Goal: Task Accomplishment & Management: Use online tool/utility

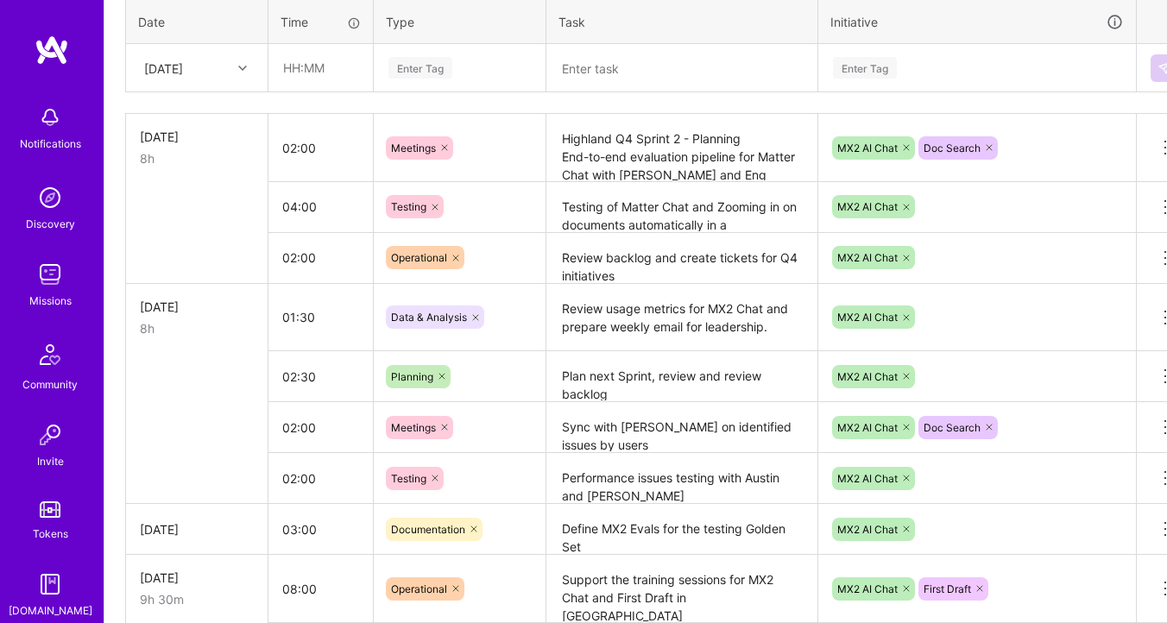
scroll to position [692, 0]
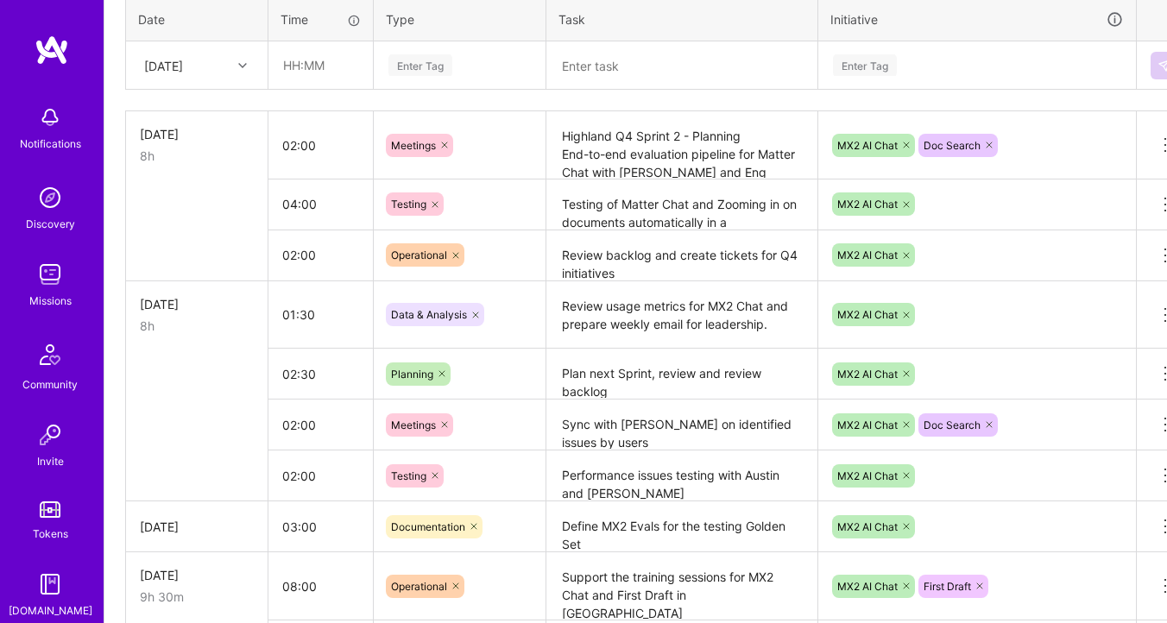
click at [483, 364] on div "Planning" at bounding box center [460, 373] width 172 height 45
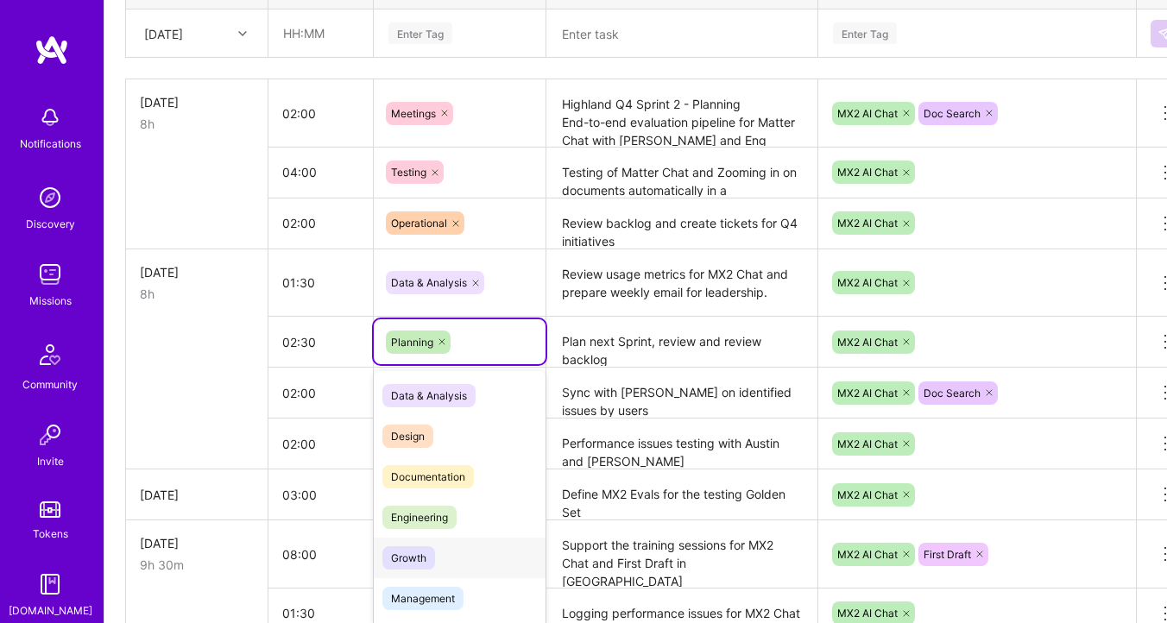
scroll to position [3, 0]
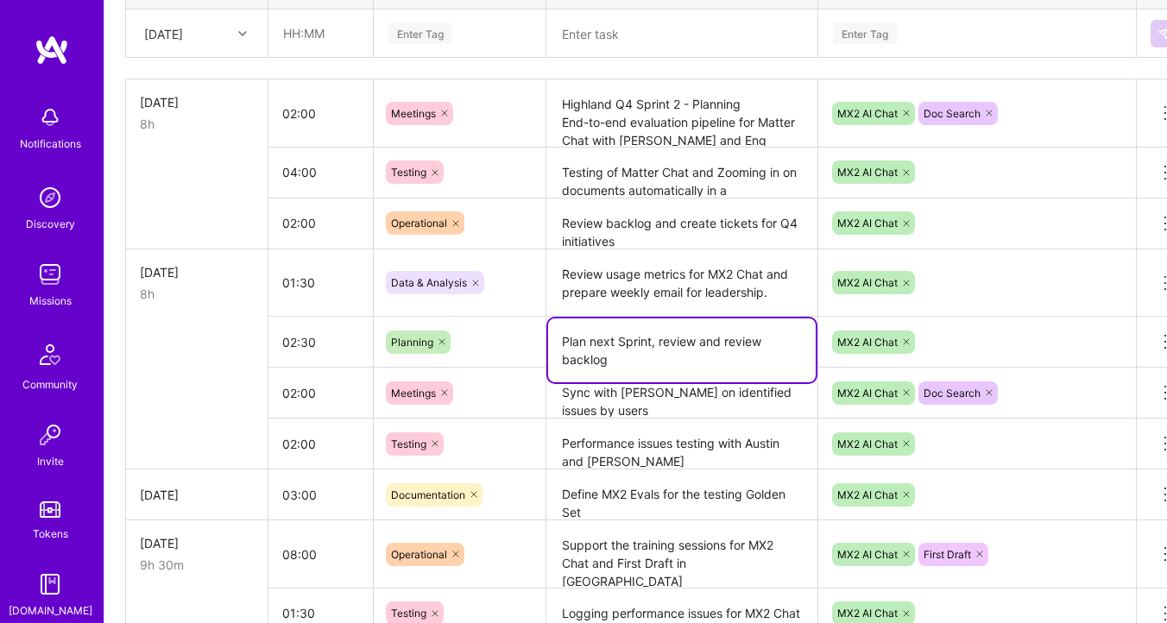
click at [662, 363] on textarea "Plan next Sprint, review and review backlog" at bounding box center [682, 351] width 268 height 64
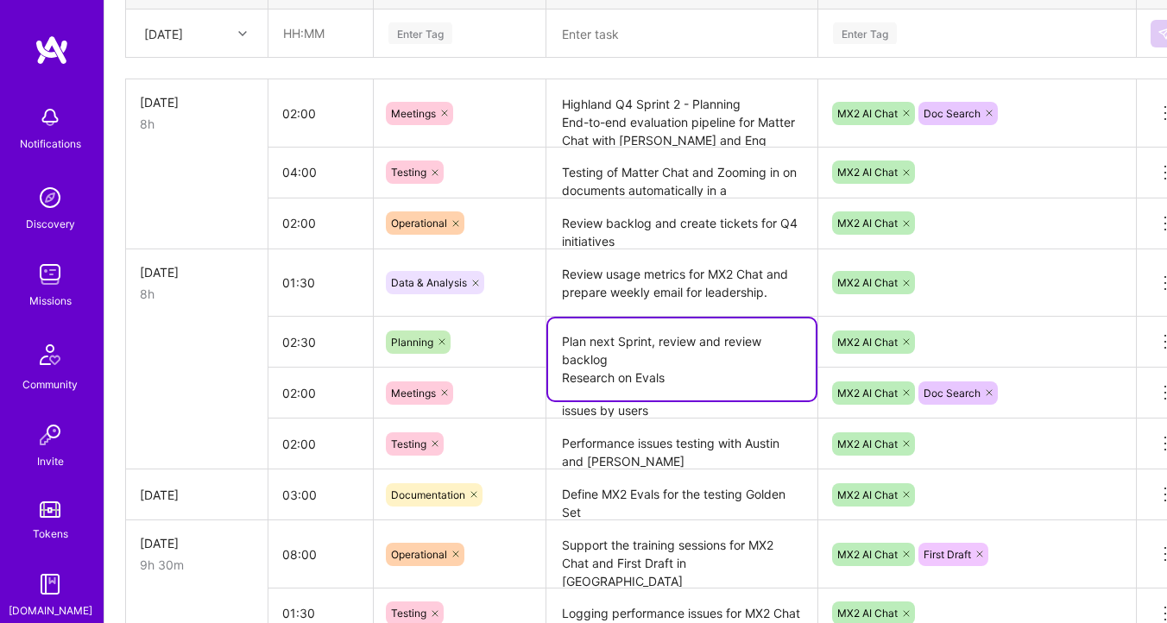
type textarea "Plan next Sprint, review and review backlog Research on Evals"
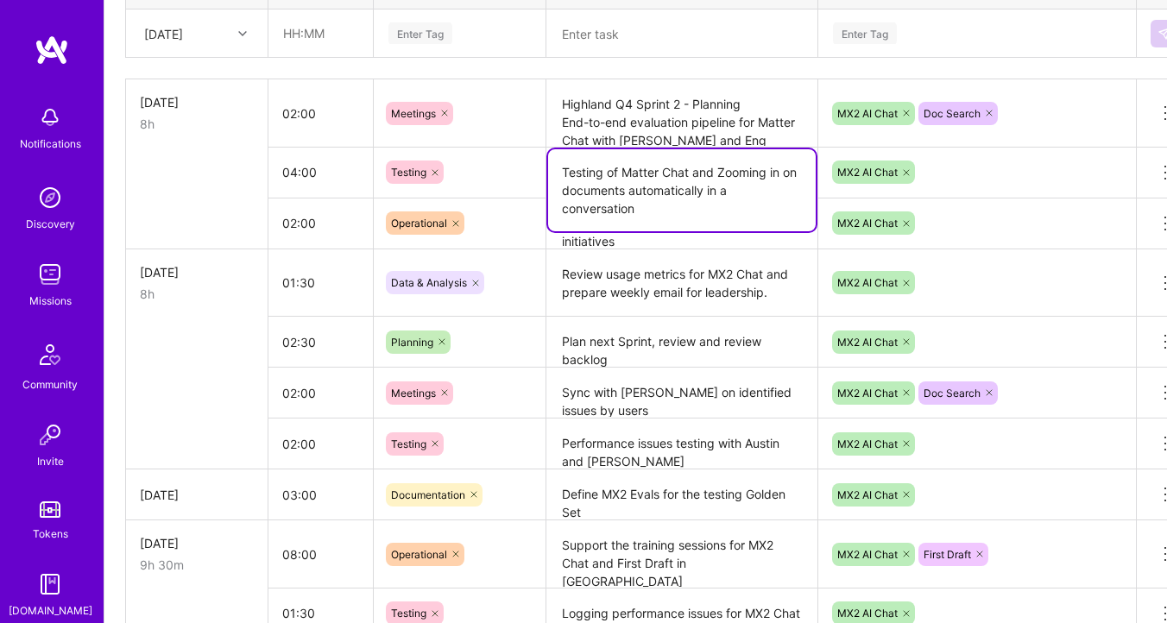
click at [653, 191] on textarea "Testing of Matter Chat and Zooming in on documents automatically in a conversat…" at bounding box center [682, 190] width 268 height 82
click at [521, 215] on div "Operational" at bounding box center [460, 223] width 148 height 23
click at [711, 168] on textarea "Testing of Matter Chat and Zooming in on documents automatically in a conversat…" at bounding box center [682, 190] width 268 height 82
click at [504, 175] on div "Testing" at bounding box center [460, 172] width 148 height 23
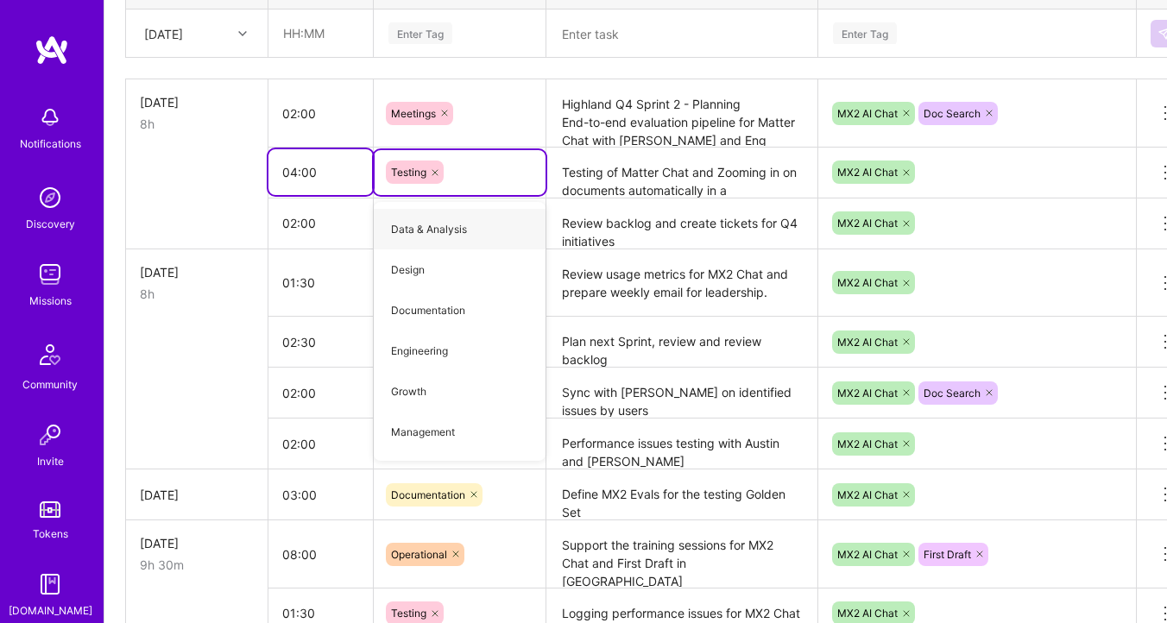
click at [287, 170] on input "04:00" at bounding box center [320, 172] width 104 height 46
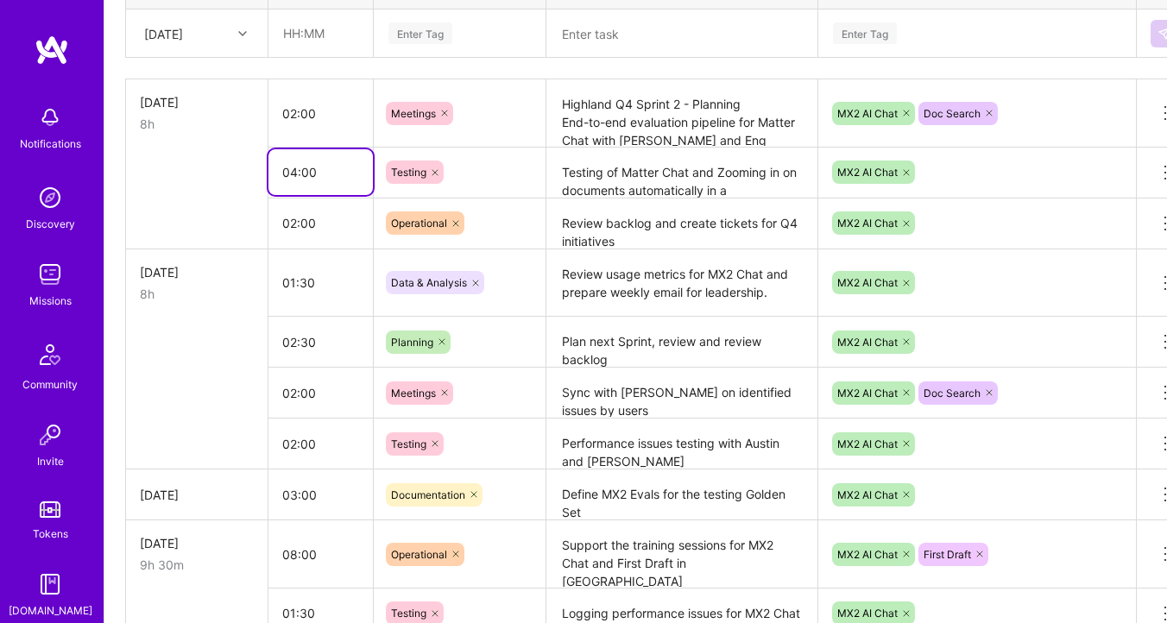
click at [296, 171] on input "04:00" at bounding box center [320, 172] width 104 height 46
type input "03:00"
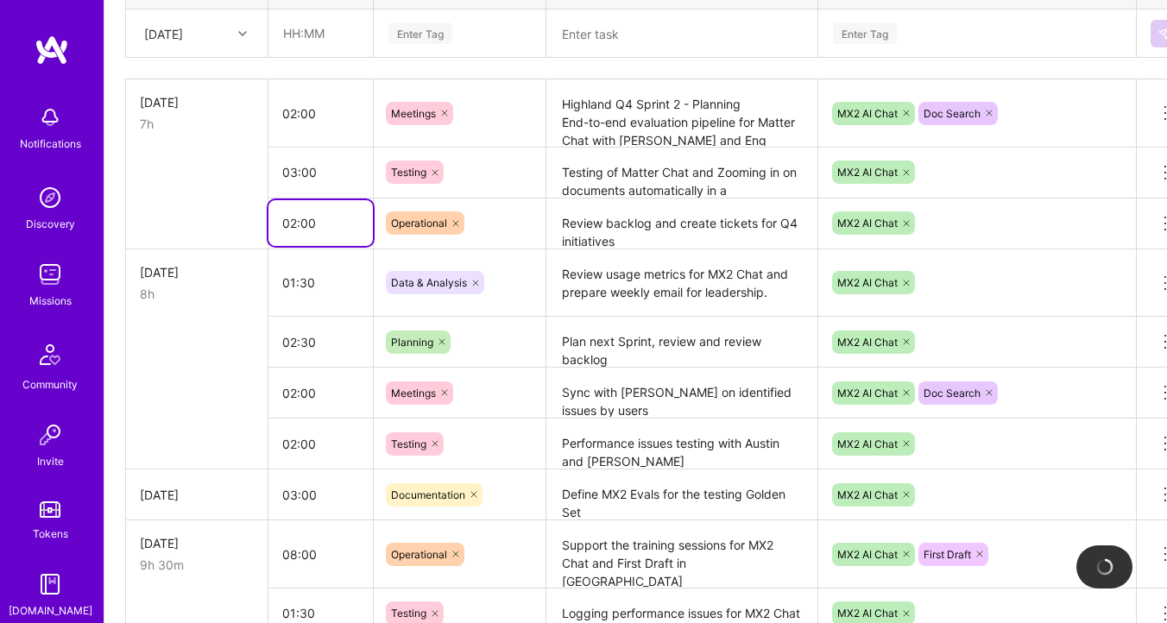
click at [297, 218] on input "02:00" at bounding box center [320, 223] width 104 height 46
type input "03:00"
click at [681, 223] on textarea "Review backlog and create tickets for Q4 initiatives Create bug tickets for Doc…" at bounding box center [682, 223] width 268 height 47
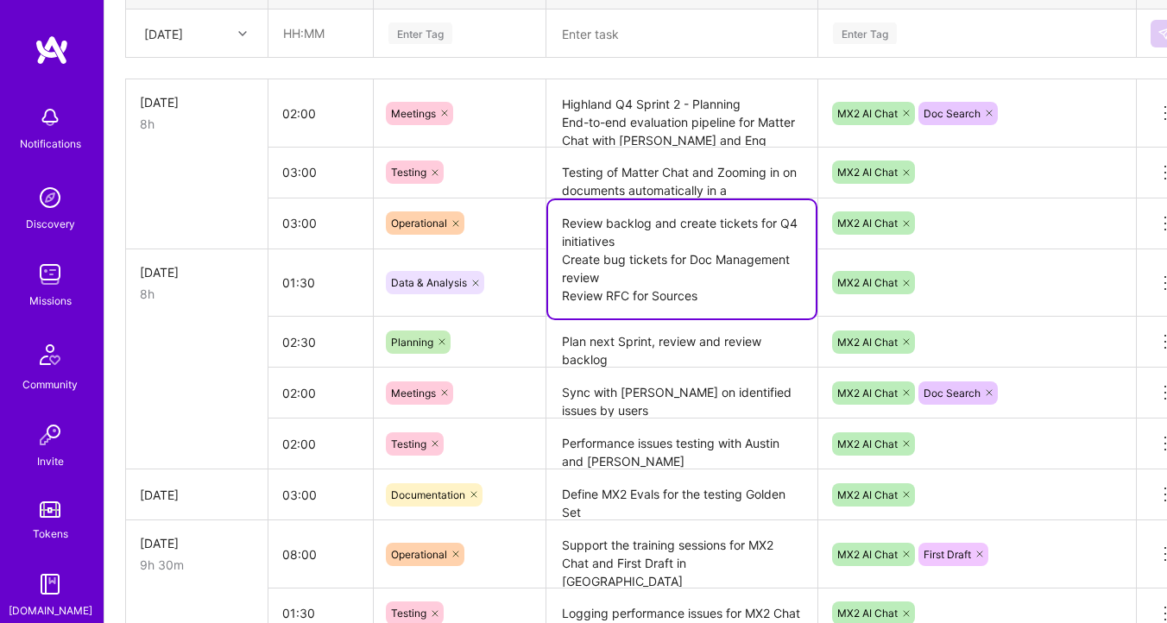
click at [735, 290] on textarea "Review backlog and create tickets for Q4 initiatives Create bug tickets for Doc…" at bounding box center [682, 259] width 268 height 118
paste textarea "Research on Evals"
type textarea "Review backlog and create tickets for Q4 initiatives Create bug tickets for Doc…"
click at [672, 425] on textarea "Performance issues testing with Austin and [PERSON_NAME]" at bounding box center [682, 443] width 268 height 47
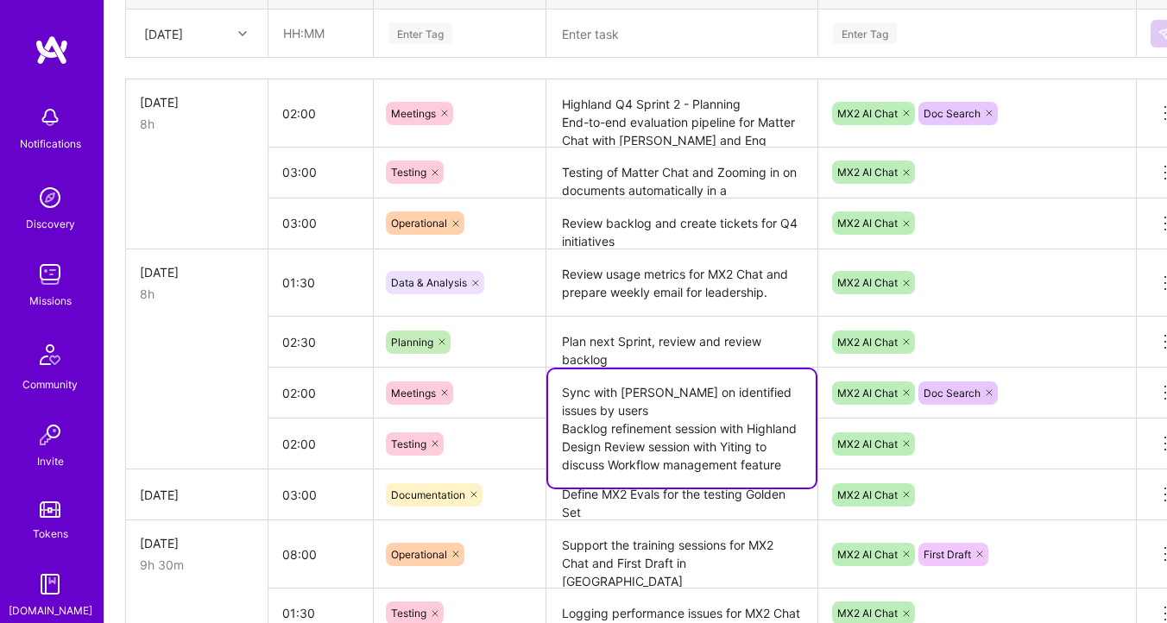
click at [655, 376] on textarea "Sync with [PERSON_NAME] on identified issues by users Backlog refinement sessio…" at bounding box center [682, 429] width 268 height 118
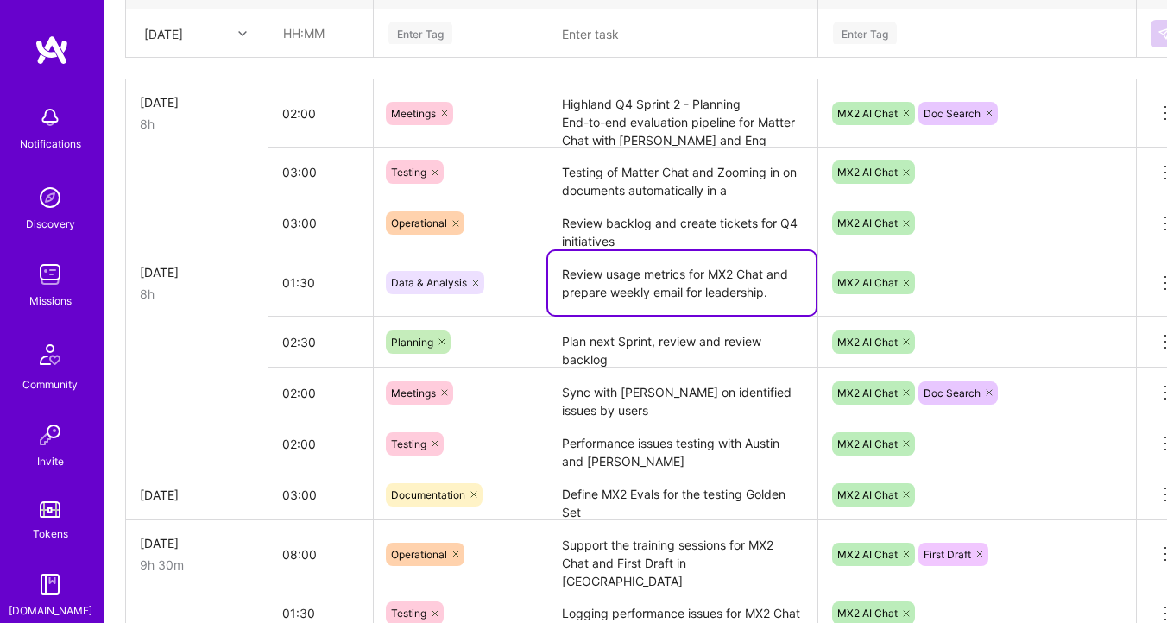
click at [646, 306] on textarea "Review usage metrics for MX2 Chat and prepare weekly email for leadership." at bounding box center [682, 283] width 268 height 64
click at [651, 392] on textarea "Sync with [PERSON_NAME] on identified issues by users Backlog refinement sessio…" at bounding box center [682, 394] width 268 height 48
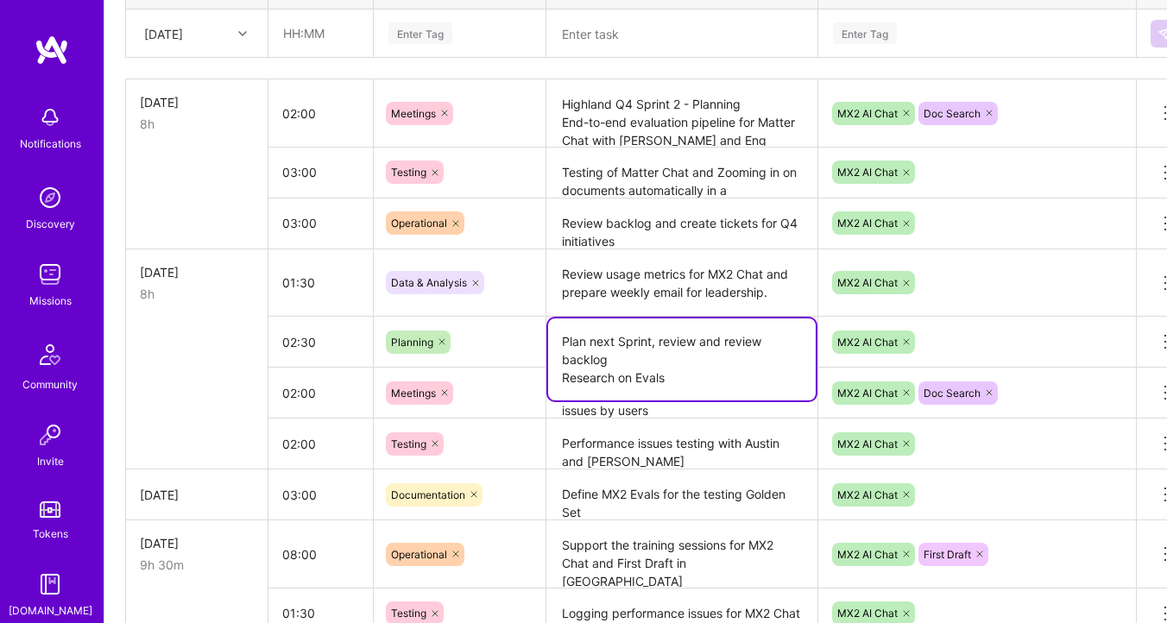
click at [639, 337] on textarea "Plan next Sprint, review and review backlog Research on Evals" at bounding box center [682, 360] width 268 height 82
drag, startPoint x: 673, startPoint y: 382, endPoint x: 703, endPoint y: 376, distance: 29.8
click at [673, 382] on textarea "Plan next Sprint, review and review backlog Research on Evals" at bounding box center [682, 360] width 268 height 82
type textarea "Plan next Sprint, review and review backlog Research on Evals for testing our L…"
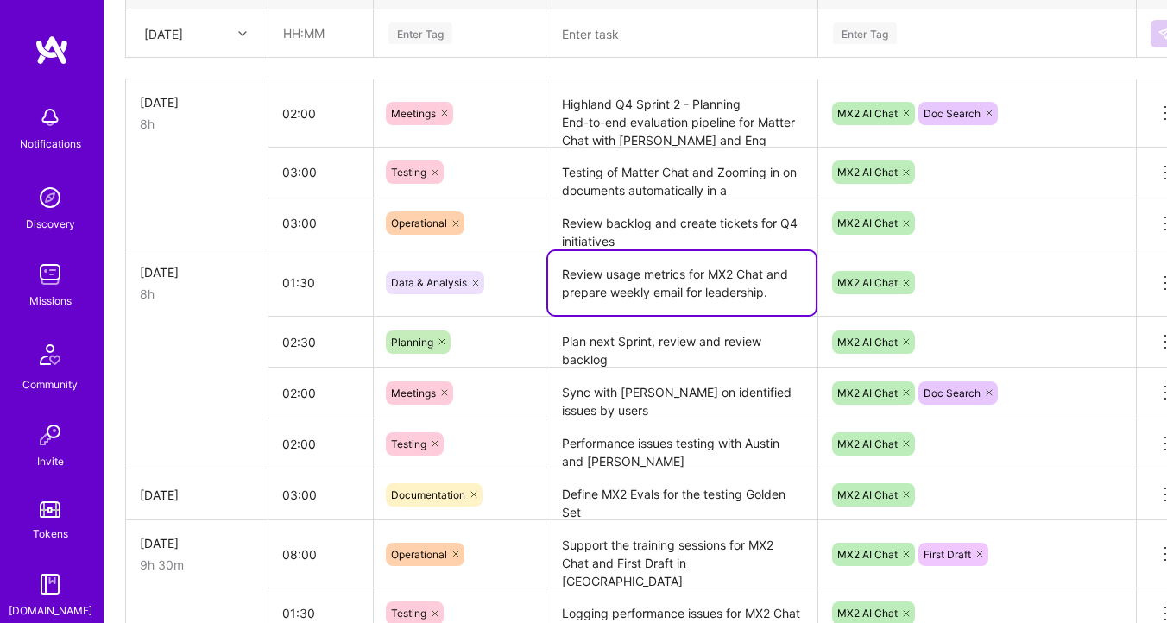
click at [711, 294] on textarea "Review usage metrics for MX2 Chat and prepare weekly email for leadership." at bounding box center [682, 283] width 268 height 64
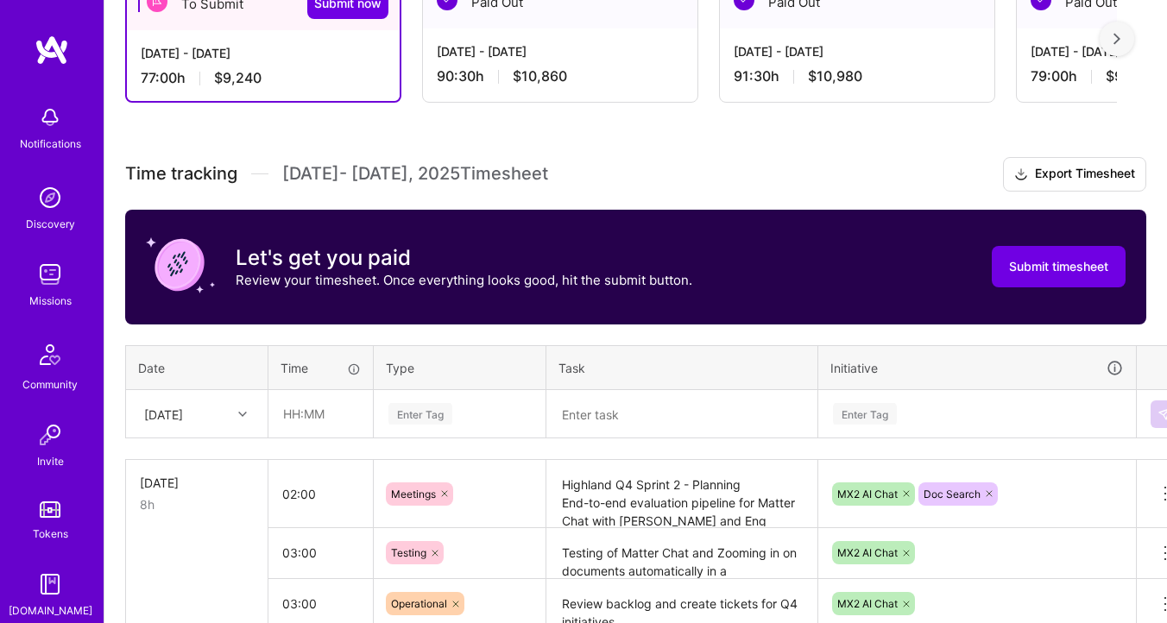
click at [693, 165] on h3 "Time tracking [DATE] - [DATE] Timesheet Export Timesheet" at bounding box center [635, 174] width 1021 height 35
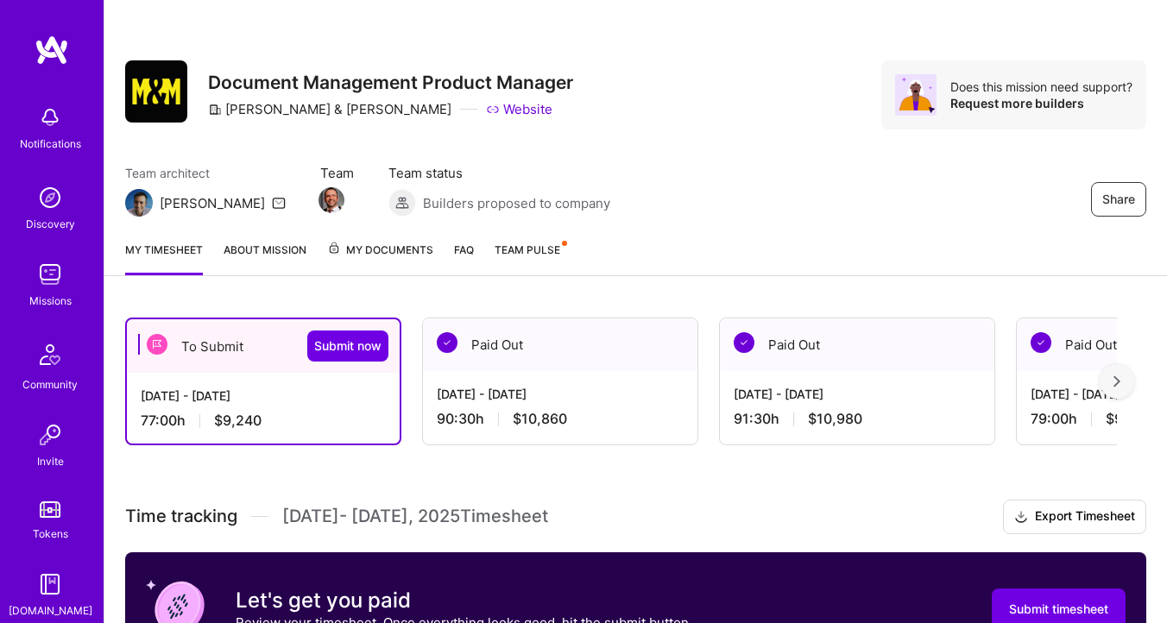
scroll to position [0, 0]
click at [654, 178] on div "Team architect [PERSON_NAME] Team Team status Builders proposed to company Share" at bounding box center [635, 190] width 1021 height 53
click at [35, 265] on img at bounding box center [50, 274] width 35 height 35
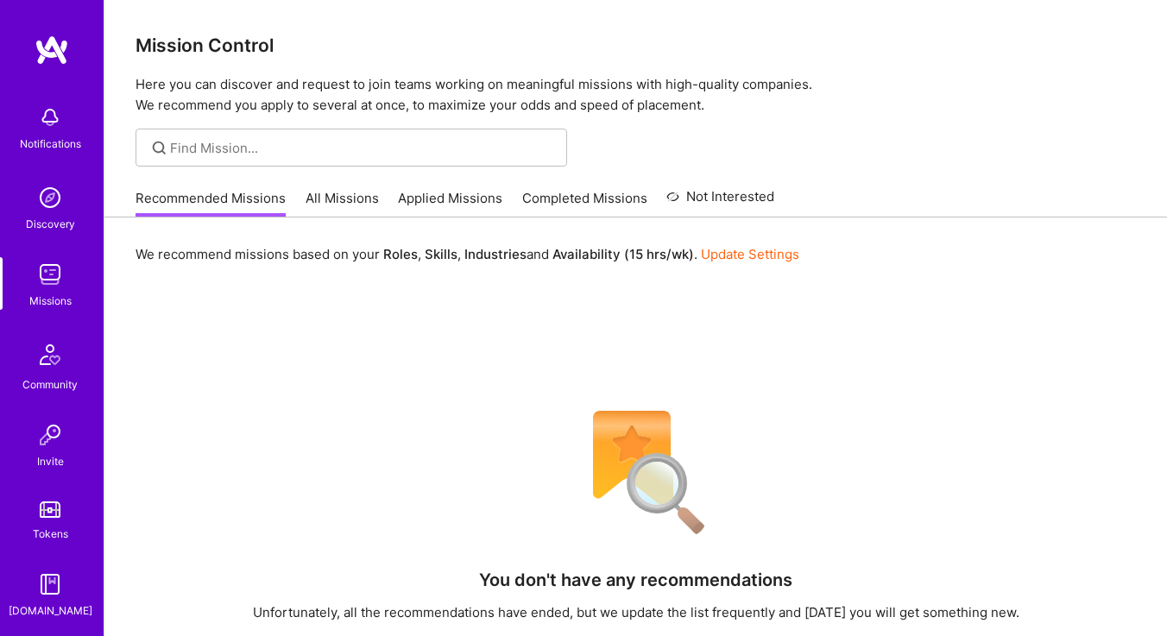
click at [312, 193] on link "All Missions" at bounding box center [342, 203] width 73 height 28
